Goal: Information Seeking & Learning: Check status

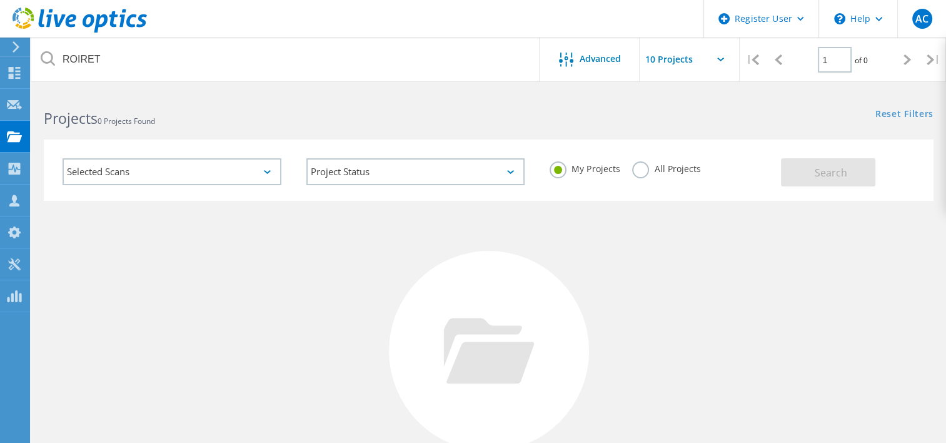
click at [9, 91] on div "Register User \n Help Explore Helpful Articles Contact Support AC Dell User Art…" at bounding box center [473, 333] width 946 height 485
drag, startPoint x: 111, startPoint y: 69, endPoint x: 53, endPoint y: 60, distance: 59.4
click at [58, 66] on input "ROIRET" at bounding box center [285, 60] width 509 height 44
type input "INGEROP"
click at [114, 68] on input "INGEROP" at bounding box center [285, 60] width 509 height 44
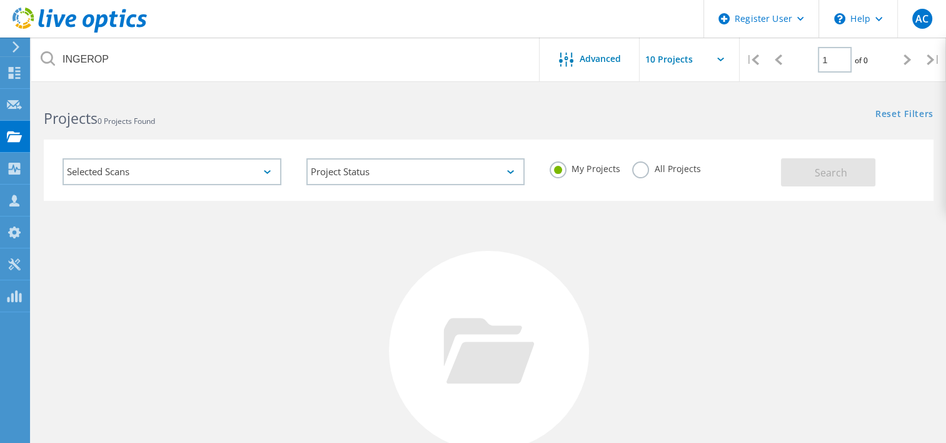
drag, startPoint x: 120, startPoint y: 60, endPoint x: 19, endPoint y: 53, distance: 101.6
click at [19, 91] on div "Register User \n Help Explore Helpful Articles Contact Support AC Dell User Art…" at bounding box center [473, 333] width 946 height 485
drag, startPoint x: 124, startPoint y: 56, endPoint x: 15, endPoint y: 56, distance: 108.8
click at [15, 91] on div "Register User \n Help Explore Helpful Articles Contact Support AC Dell User Art…" at bounding box center [473, 333] width 946 height 485
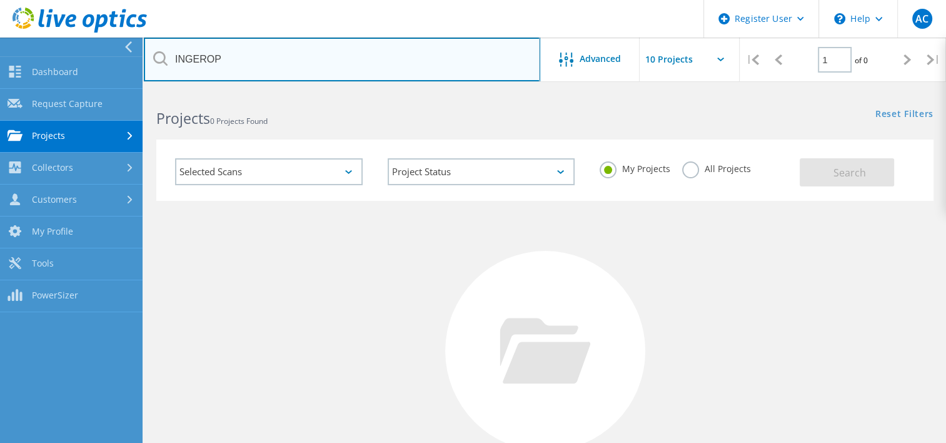
click at [195, 64] on input "INGEROP" at bounding box center [342, 60] width 396 height 44
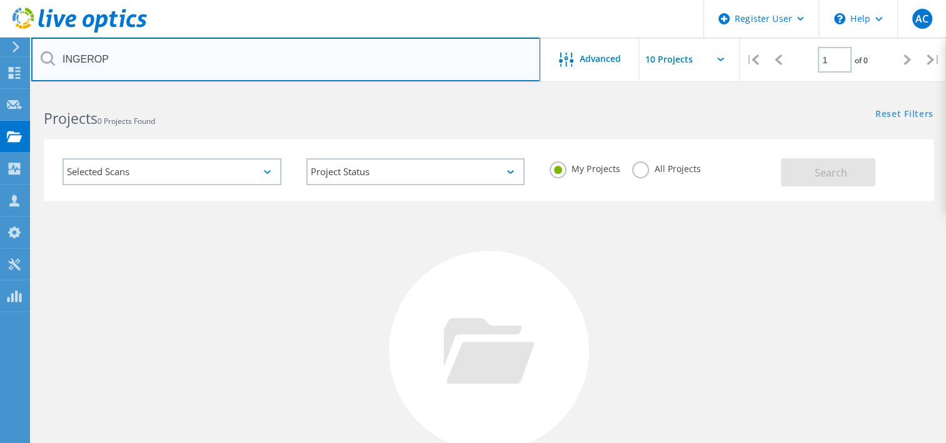
drag, startPoint x: 245, startPoint y: 61, endPoint x: 53, endPoint y: 53, distance: 191.5
click at [53, 53] on div "INGEROP" at bounding box center [285, 60] width 508 height 44
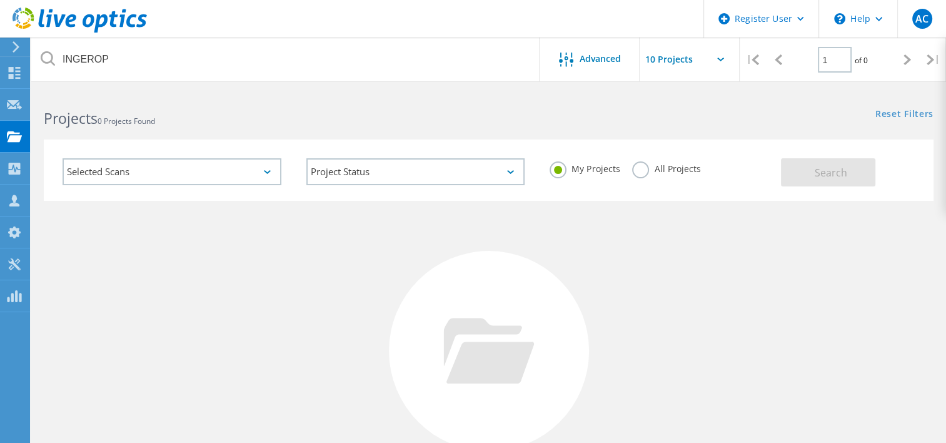
click at [110, 25] on use at bounding box center [80, 20] width 134 height 25
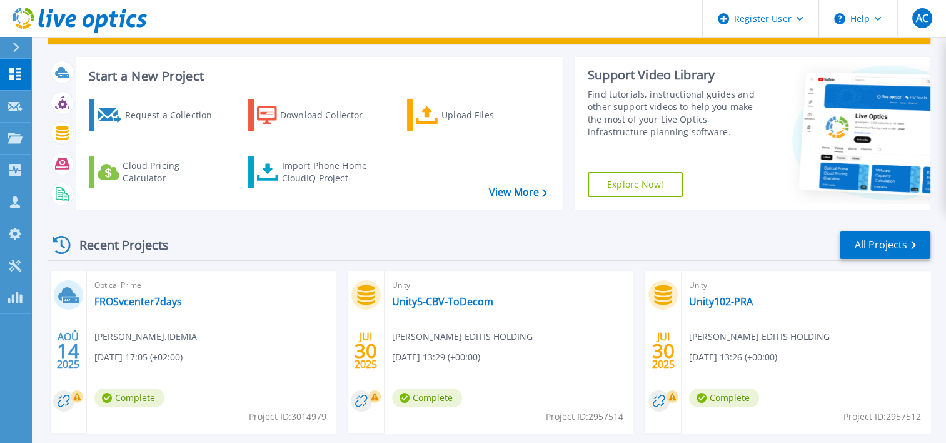
scroll to position [188, 0]
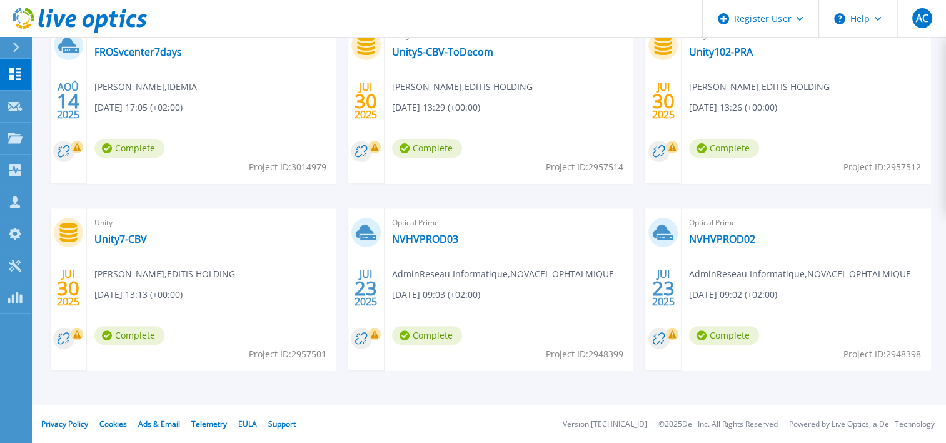
click at [340, 195] on div "AOÛ 14 2025 Optical Prime FROSvcenter7days [PERSON_NAME] , IDEMIA [DATE] 17:05 …" at bounding box center [484, 208] width 892 height 374
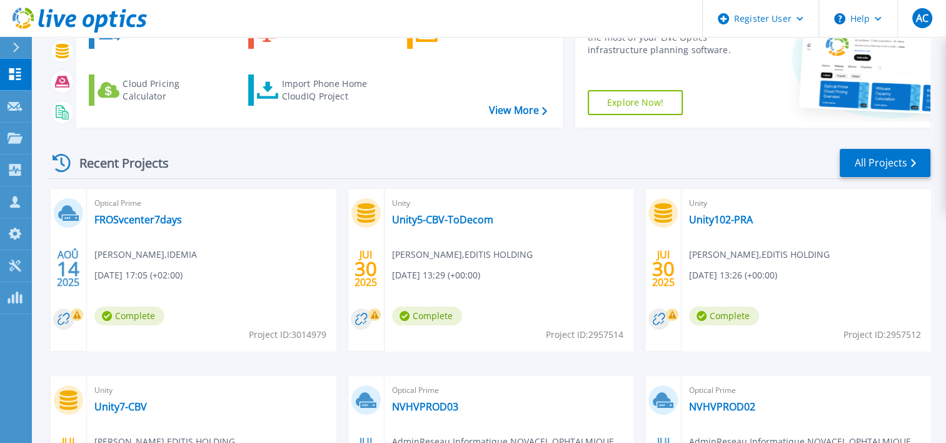
scroll to position [0, 0]
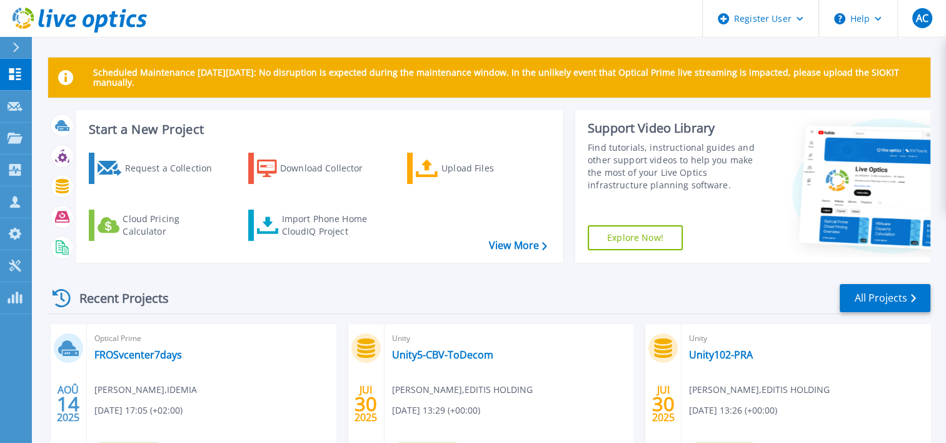
click at [13, 47] on div at bounding box center [21, 47] width 20 height 21
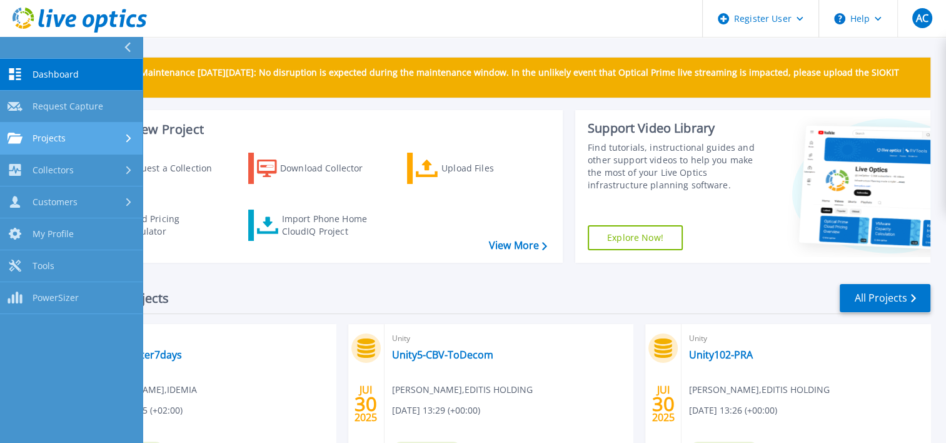
click at [55, 146] on link "Projects Projects" at bounding box center [71, 139] width 143 height 32
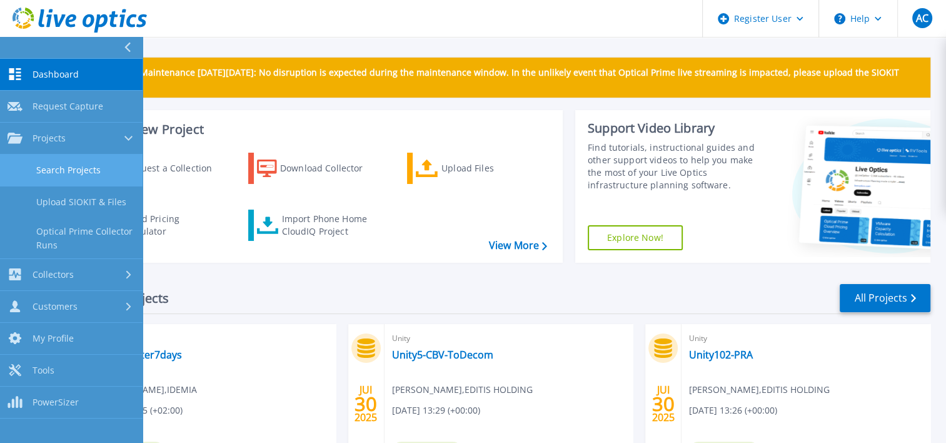
click at [73, 168] on link "Search Projects" at bounding box center [71, 170] width 143 height 32
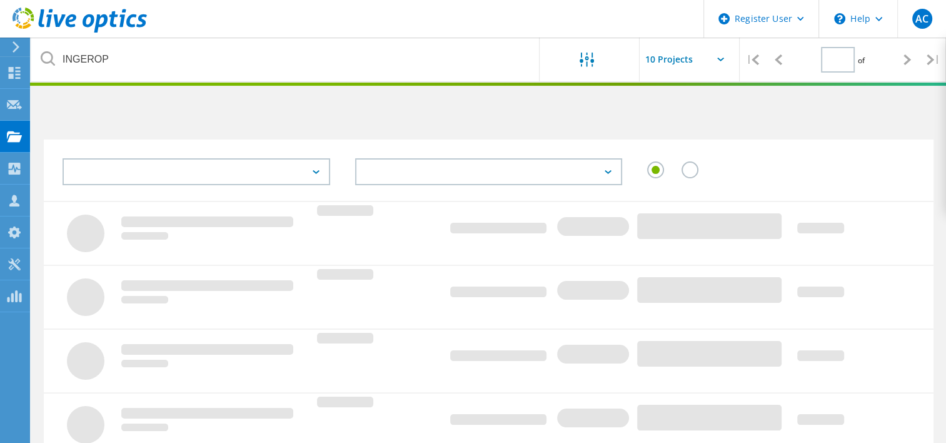
type input "1"
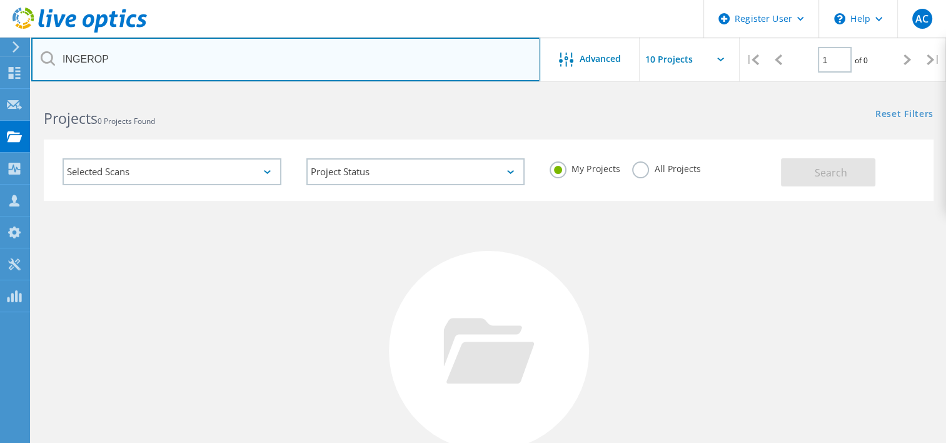
drag, startPoint x: 135, startPoint y: 59, endPoint x: 7, endPoint y: 51, distance: 128.4
click at [7, 91] on div "Register User \n Help Explore Helpful Articles Contact Support AC Dell User Art…" at bounding box center [473, 333] width 946 height 485
click at [155, 64] on input "INGEROP" at bounding box center [285, 60] width 509 height 44
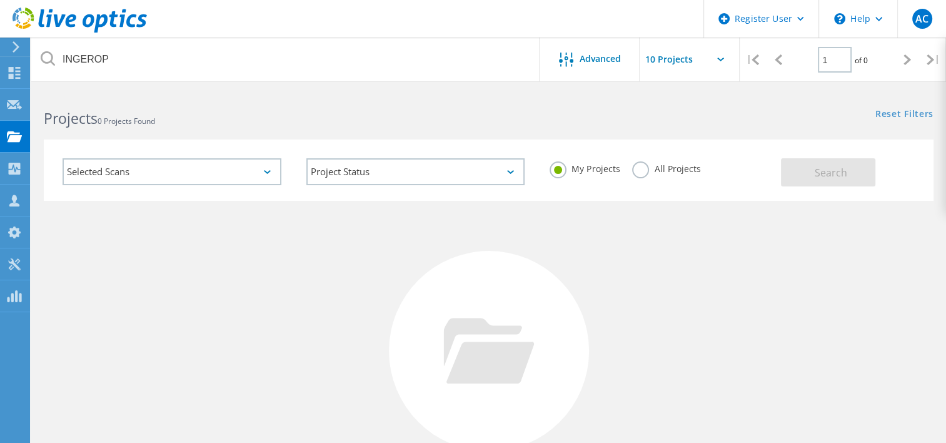
click at [638, 169] on label "All Projects" at bounding box center [666, 167] width 68 height 12
click at [0, 0] on input "All Projects" at bounding box center [0, 0] width 0 height 0
click at [861, 173] on button "Search" at bounding box center [828, 172] width 94 height 28
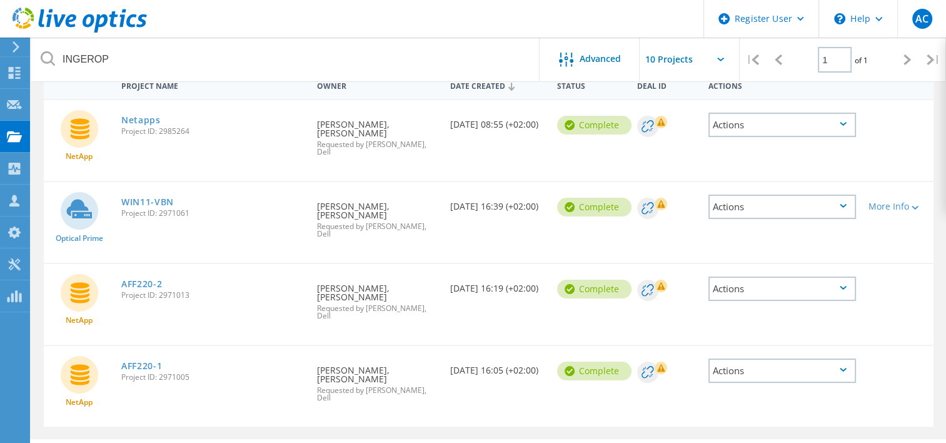
scroll to position [133, 0]
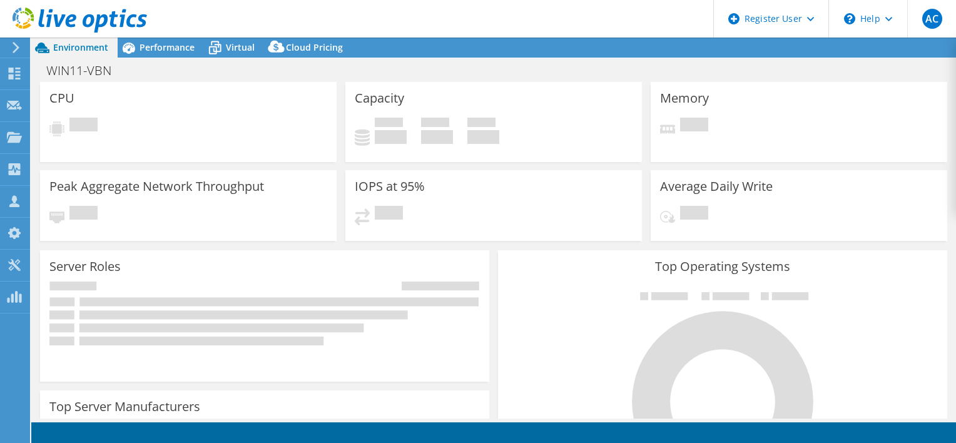
select select "EUFrankfurt"
select select "EUR"
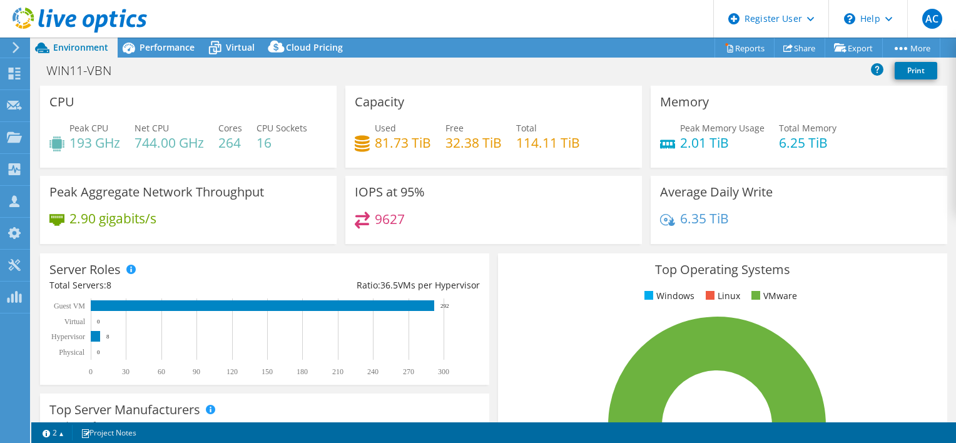
click at [499, 188] on div "IOPS at 95% 9627" at bounding box center [493, 210] width 296 height 68
click at [508, 108] on div "Capacity Used 81.73 TiB Free 32.38 TiB Total 114.11 TiB" at bounding box center [493, 127] width 296 height 82
click at [460, 65] on div "WIN11-VBN Print" at bounding box center [493, 70] width 924 height 23
